Goal: Information Seeking & Learning: Learn about a topic

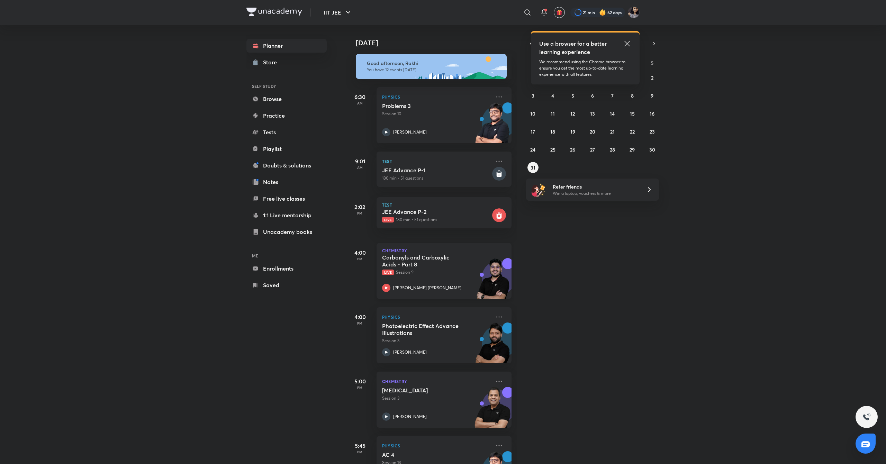
click at [385, 287] on icon at bounding box center [386, 288] width 8 height 8
